Goal: Transaction & Acquisition: Purchase product/service

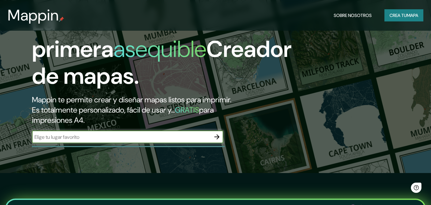
click at [182, 136] on input "text" at bounding box center [121, 136] width 179 height 7
click at [190, 139] on input "chachapoyas" at bounding box center [121, 136] width 179 height 7
type input "chachapoyas"
click at [216, 135] on icon "button" at bounding box center [217, 137] width 8 height 8
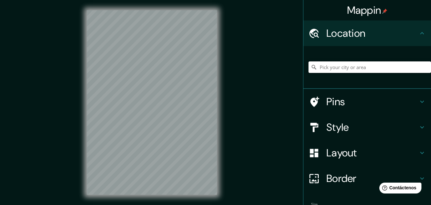
click at [335, 64] on input "Pick your city or area" at bounding box center [370, 66] width 123 height 11
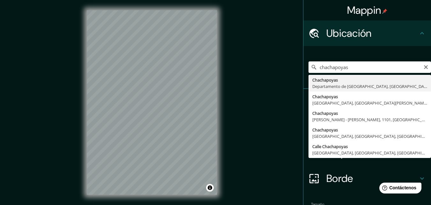
type input "Chachapoyas, [GEOGRAPHIC_DATA], [GEOGRAPHIC_DATA]"
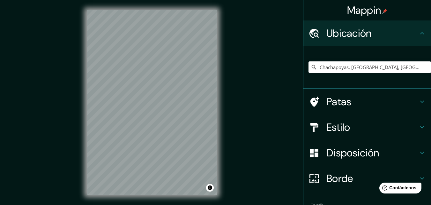
click at [331, 123] on font "Estilo" at bounding box center [338, 126] width 24 height 13
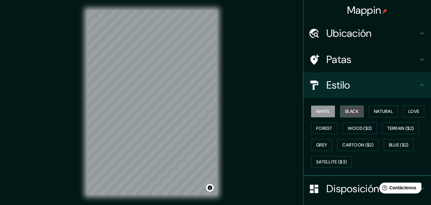
click at [342, 110] on button "Black" at bounding box center [352, 111] width 24 height 12
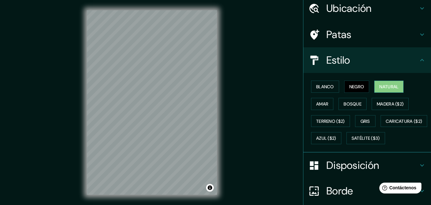
scroll to position [32, 0]
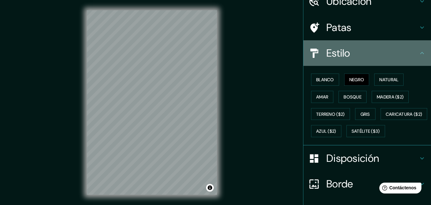
drag, startPoint x: 373, startPoint y: 111, endPoint x: 388, endPoint y: 52, distance: 61.3
click at [388, 52] on h4 "Estilo" at bounding box center [372, 53] width 92 height 13
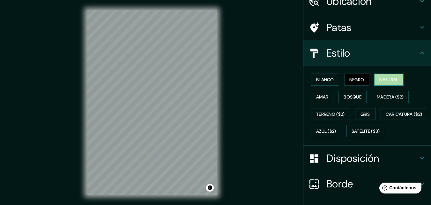
click at [382, 82] on font "Natural" at bounding box center [388, 80] width 19 height 6
click at [353, 80] on font "Negro" at bounding box center [356, 80] width 15 height 6
click at [325, 94] on button "Amar" at bounding box center [322, 97] width 22 height 12
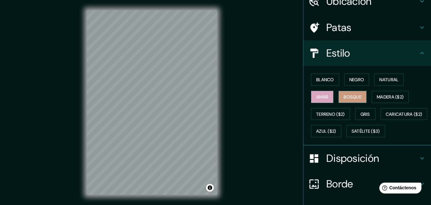
click at [347, 97] on font "Bosque" at bounding box center [353, 97] width 18 height 6
click at [364, 110] on font "Gris" at bounding box center [366, 114] width 10 height 8
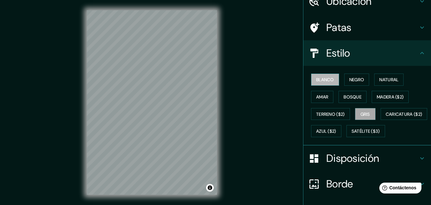
click at [329, 79] on font "Blanco" at bounding box center [325, 80] width 18 height 6
click at [344, 76] on button "Negro" at bounding box center [356, 79] width 25 height 12
click at [365, 120] on div "Blanco Negro Natural Amar Bosque Madera ($2) Terreno ($2) Gris Caricatura ($2) …" at bounding box center [370, 105] width 123 height 69
click at [365, 117] on font "Gris" at bounding box center [366, 114] width 10 height 8
click at [316, 74] on button "Blanco" at bounding box center [325, 79] width 28 height 12
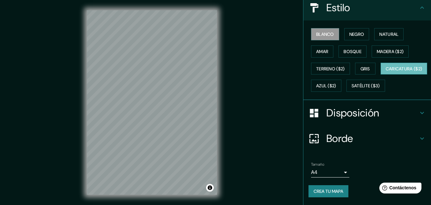
scroll to position [10, 0]
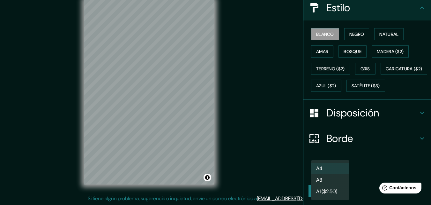
click at [339, 173] on body "Mappin Ubicación Chachapoyas, [GEOGRAPHIC_DATA], [GEOGRAPHIC_DATA] Patas Estilo…" at bounding box center [215, 92] width 431 height 205
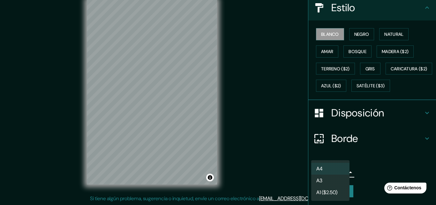
click at [336, 178] on li "A3" at bounding box center [330, 180] width 38 height 12
type input "a4"
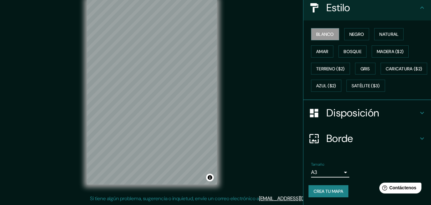
click at [335, 191] on font "Crea tu mapa" at bounding box center [329, 191] width 30 height 6
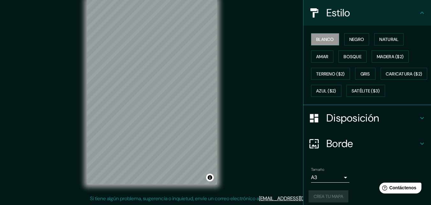
scroll to position [62, 0]
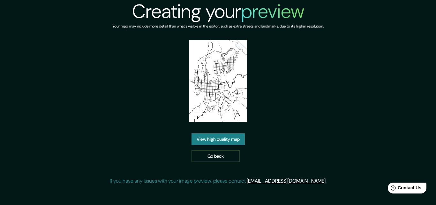
click at [221, 138] on link "View high quality map" at bounding box center [217, 139] width 53 height 12
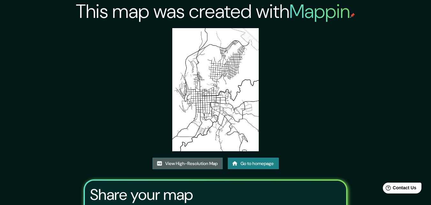
click at [208, 160] on link "View High-Resolution Map" at bounding box center [188, 163] width 70 height 12
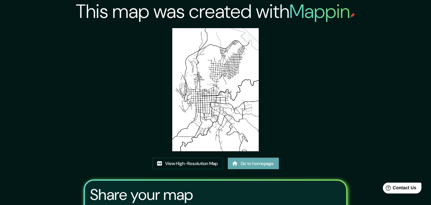
click at [248, 164] on link "Go to homepage" at bounding box center [253, 163] width 51 height 12
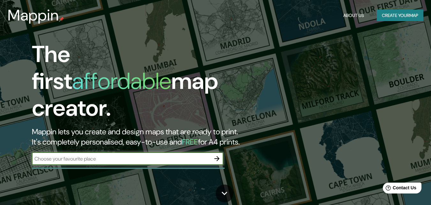
click at [151, 155] on input "text" at bounding box center [121, 158] width 179 height 7
type input "chachapoyas"
click at [123, 155] on input "chachapoyas" at bounding box center [121, 158] width 179 height 7
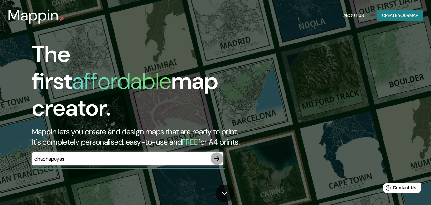
click at [218, 156] on icon "button" at bounding box center [216, 158] width 5 height 5
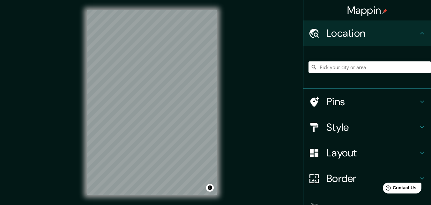
click at [355, 75] on div at bounding box center [370, 67] width 123 height 32
click at [355, 70] on input "Pick your city or area" at bounding box center [370, 66] width 123 height 11
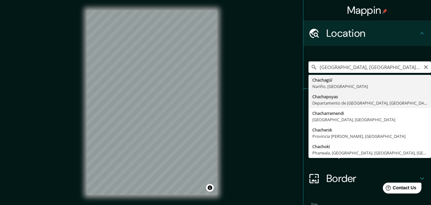
type input "Chachapoyas, [GEOGRAPHIC_DATA], [GEOGRAPHIC_DATA]"
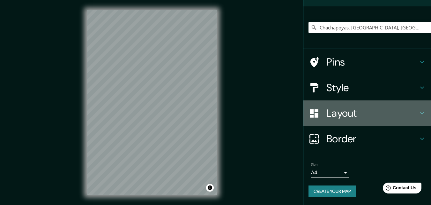
click at [347, 111] on h4 "Layout" at bounding box center [372, 113] width 92 height 13
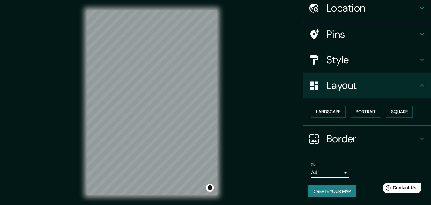
scroll to position [25, 0]
click at [332, 114] on button "Landscape" at bounding box center [328, 112] width 34 height 12
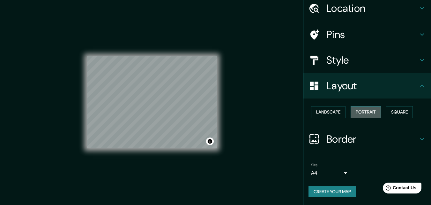
click at [359, 115] on button "Portrait" at bounding box center [366, 112] width 30 height 12
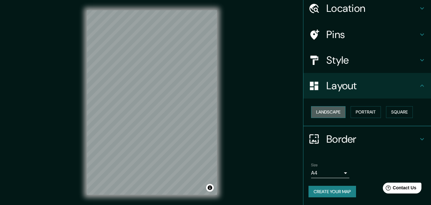
click at [334, 110] on button "Landscape" at bounding box center [328, 112] width 34 height 12
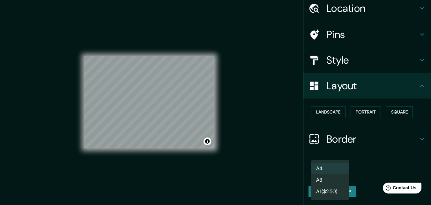
click at [333, 173] on body "Mappin Location Chachapoyas, Departamento de Amazonas, Perú Pins Style Layout L…" at bounding box center [215, 102] width 431 height 205
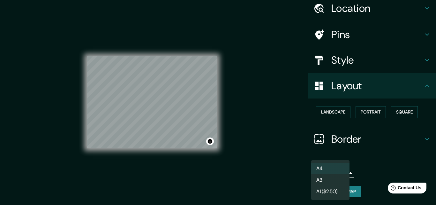
click at [331, 176] on li "A3" at bounding box center [330, 179] width 38 height 11
type input "a4"
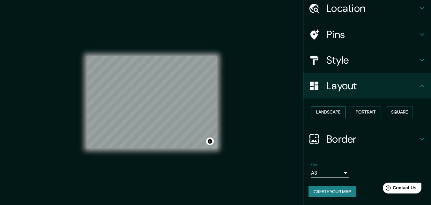
click at [327, 108] on button "Landscape" at bounding box center [328, 112] width 34 height 12
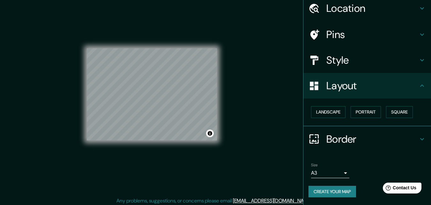
scroll to position [10, 0]
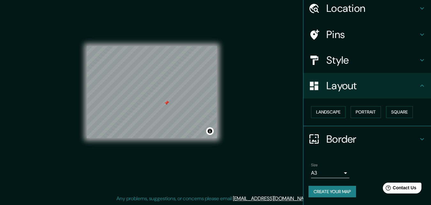
click at [166, 103] on div at bounding box center [166, 102] width 5 height 5
click at [166, 104] on div at bounding box center [166, 102] width 5 height 5
click at [324, 191] on button "Create your map" at bounding box center [333, 191] width 48 height 12
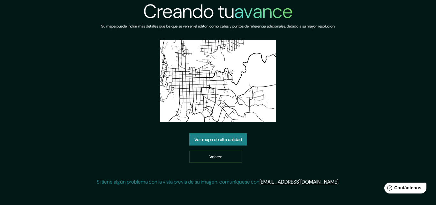
click at [215, 140] on font "Ver mapa de alta calidad" at bounding box center [218, 140] width 48 height 6
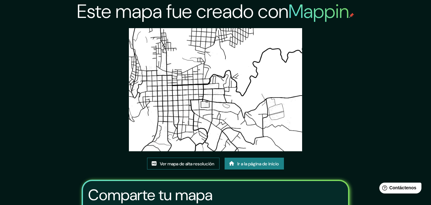
click at [196, 163] on font "Ver mapa de alta resolución" at bounding box center [187, 164] width 55 height 6
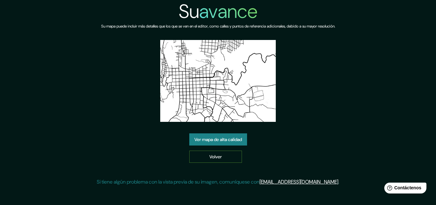
click at [195, 158] on link "Volver" at bounding box center [215, 156] width 53 height 12
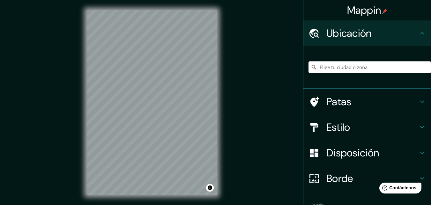
click at [334, 65] on input "Elige tu ciudad o zona" at bounding box center [370, 66] width 123 height 11
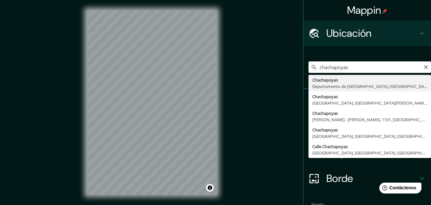
type input "Chachapoyas, [GEOGRAPHIC_DATA], [GEOGRAPHIC_DATA]"
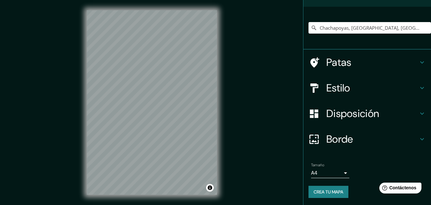
scroll to position [40, 0]
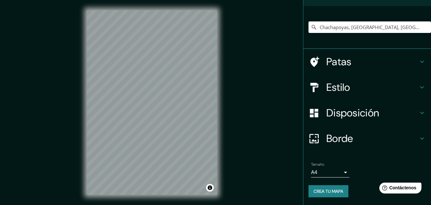
click at [333, 87] on font "Estilo" at bounding box center [338, 86] width 24 height 13
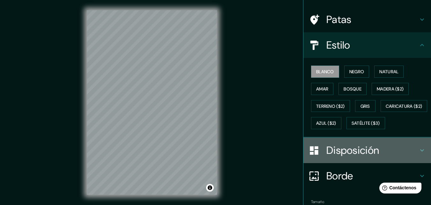
click at [331, 157] on font "Disposición" at bounding box center [352, 149] width 53 height 13
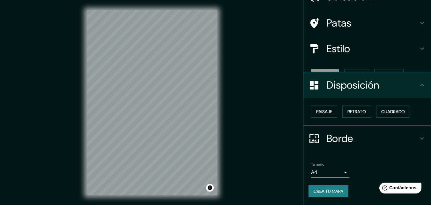
scroll to position [26, 0]
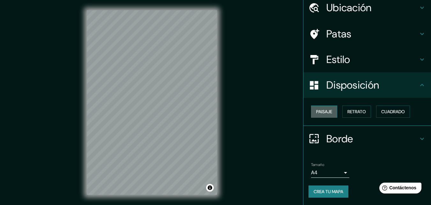
click at [327, 110] on font "Paisaje" at bounding box center [324, 111] width 16 height 6
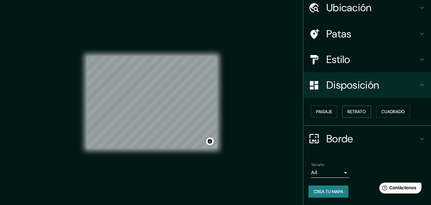
click at [352, 113] on font "Retrato" at bounding box center [357, 111] width 19 height 6
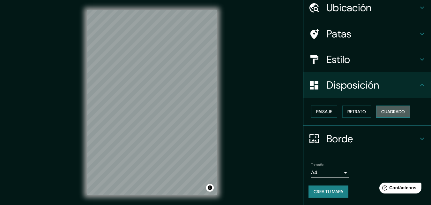
click at [381, 110] on font "Cuadrado" at bounding box center [393, 111] width 24 height 6
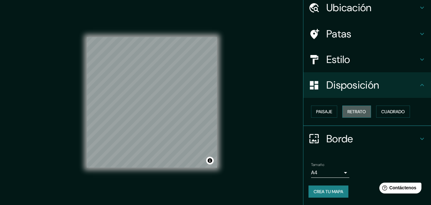
click at [358, 115] on font "Retrato" at bounding box center [357, 111] width 19 height 8
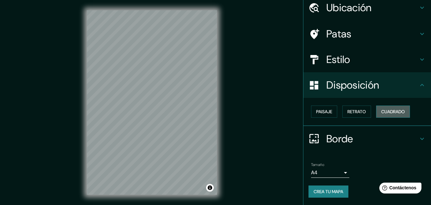
click at [381, 112] on font "Cuadrado" at bounding box center [393, 111] width 24 height 6
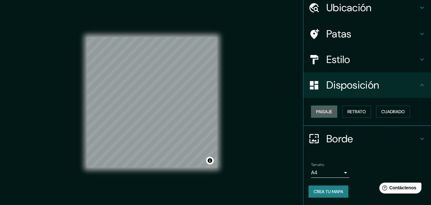
click at [311, 111] on button "Paisaje" at bounding box center [324, 111] width 26 height 12
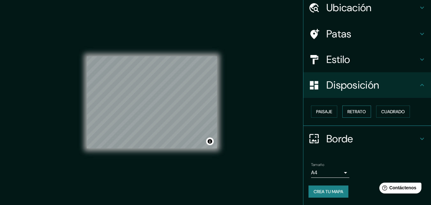
click at [348, 108] on font "Retrato" at bounding box center [357, 111] width 19 height 8
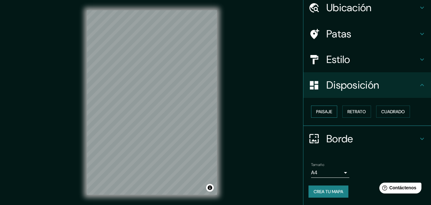
click at [321, 113] on font "Paisaje" at bounding box center [324, 111] width 16 height 6
